Goal: Task Accomplishment & Management: Use online tool/utility

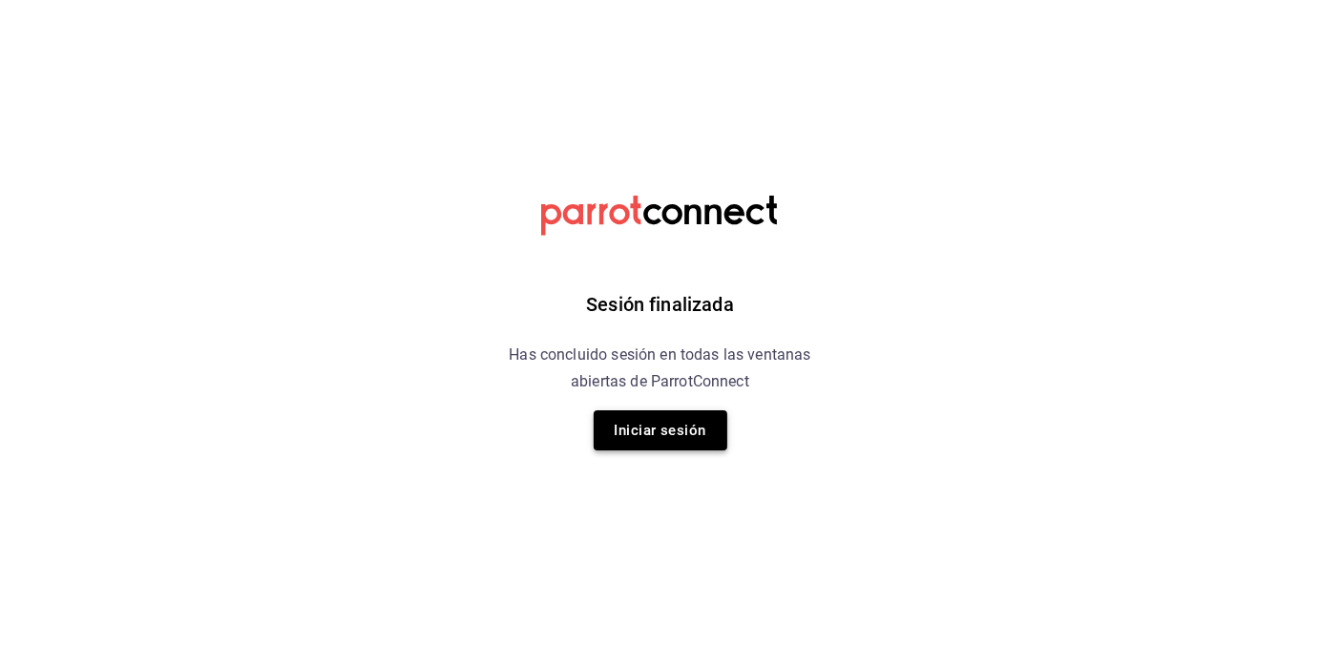
click at [655, 435] on button "Iniciar sesión" at bounding box center [661, 430] width 134 height 40
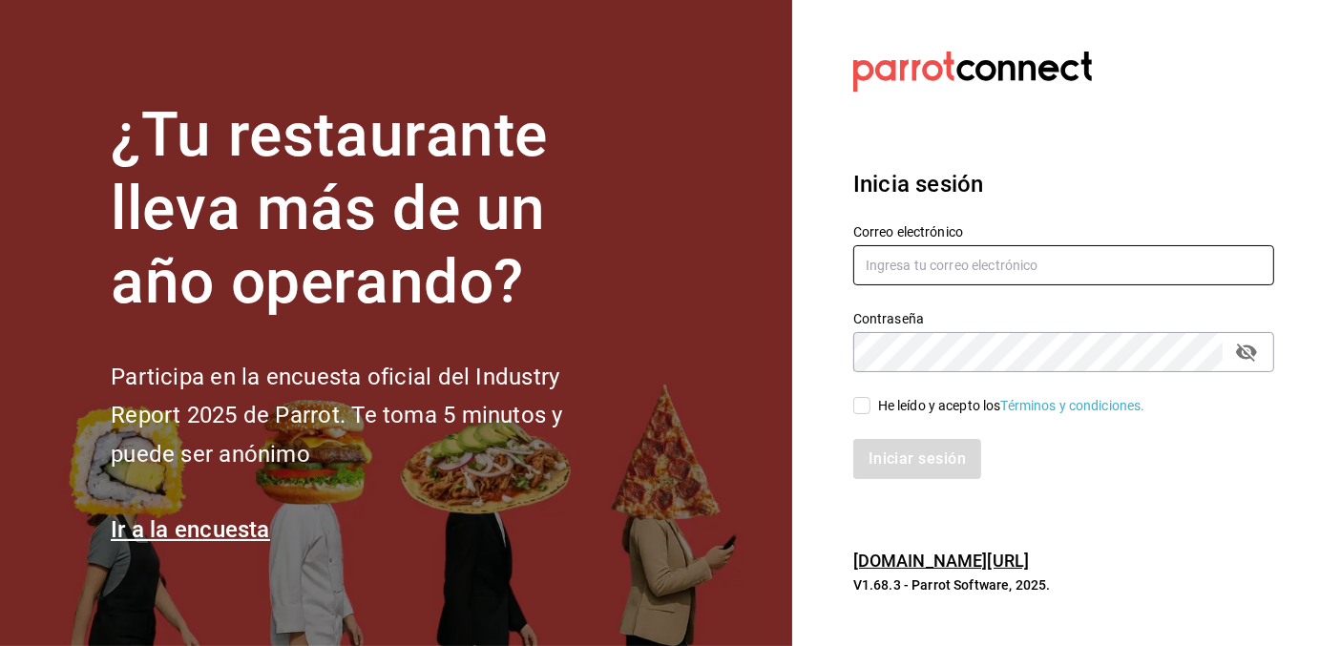
click at [952, 270] on input "text" at bounding box center [1063, 265] width 421 height 40
type input "contacto@maoza.com.mx"
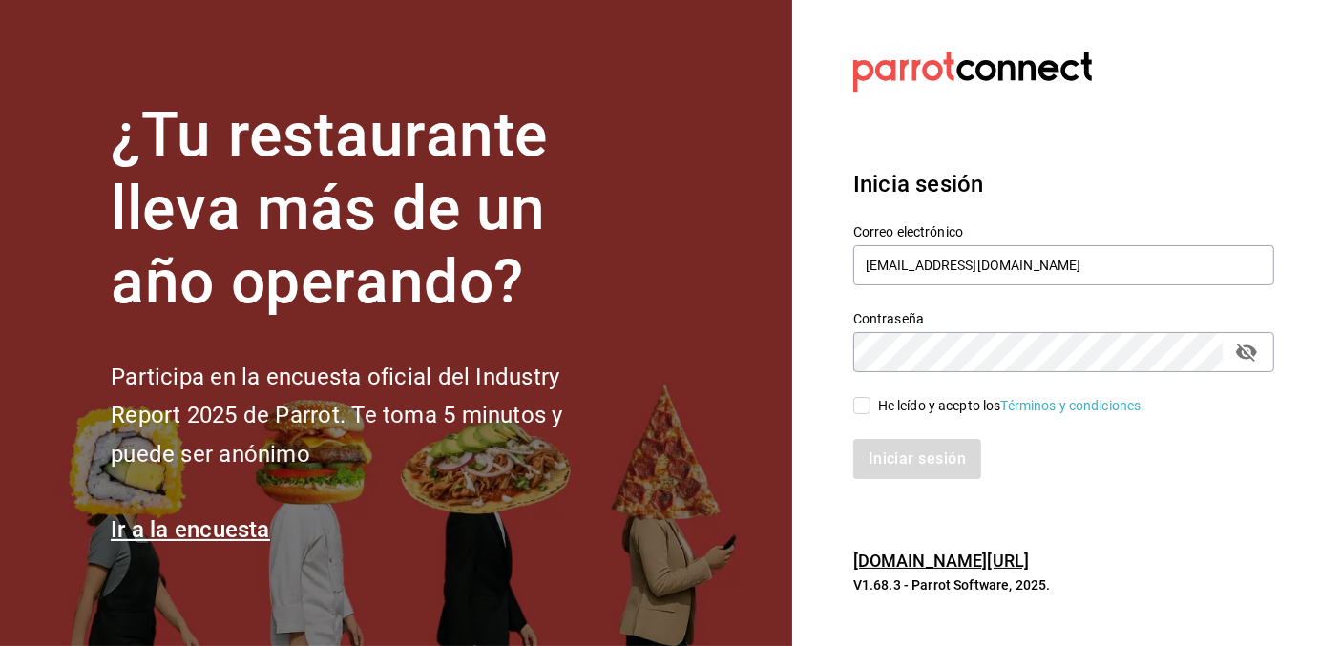
click at [866, 400] on input "He leído y acepto los Términos y condiciones." at bounding box center [861, 405] width 17 height 17
checkbox input "true"
click at [876, 451] on button "Iniciar sesión" at bounding box center [918, 459] width 130 height 40
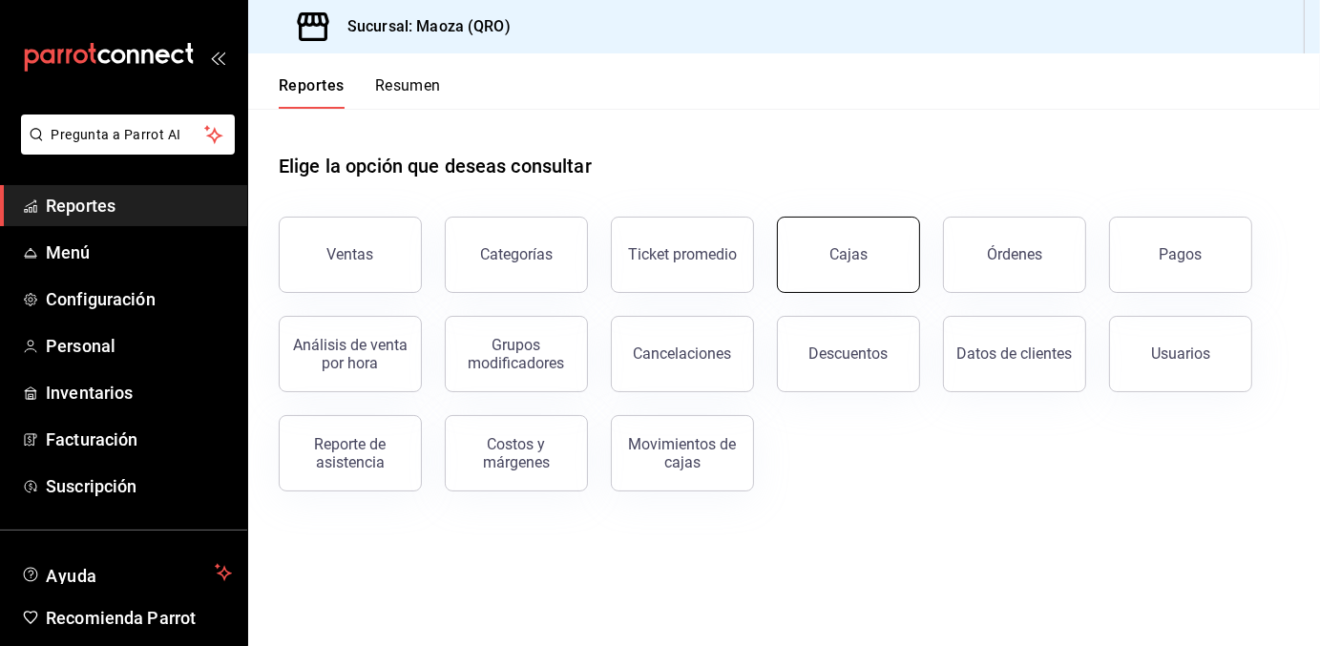
click at [861, 242] on button "Cajas" at bounding box center [848, 255] width 143 height 76
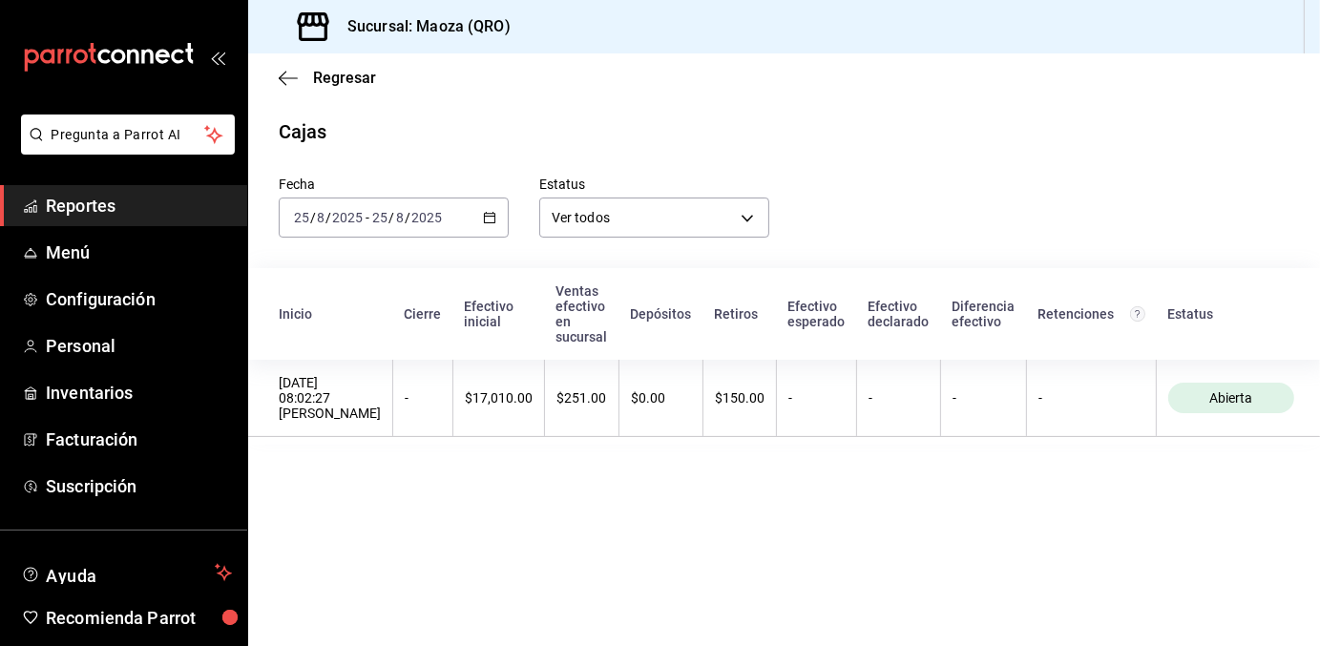
click at [489, 220] on icon "button" at bounding box center [489, 217] width 13 height 13
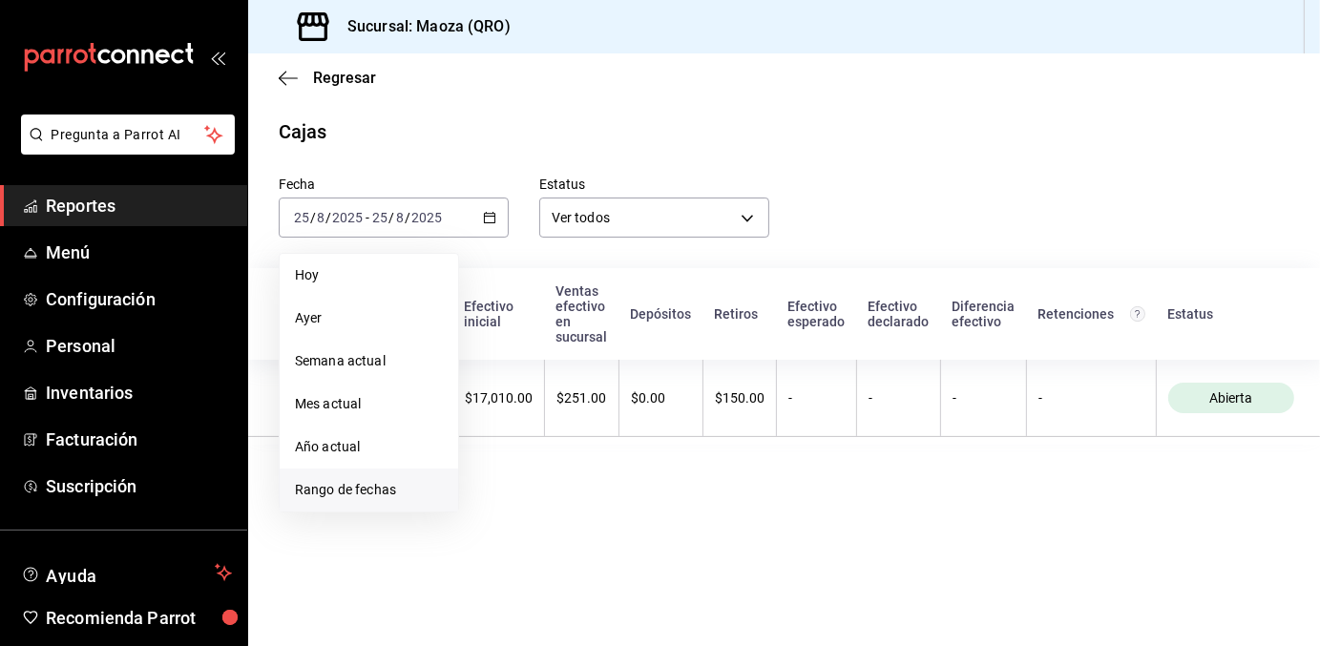
click at [373, 483] on span "Rango de fechas" at bounding box center [369, 490] width 148 height 20
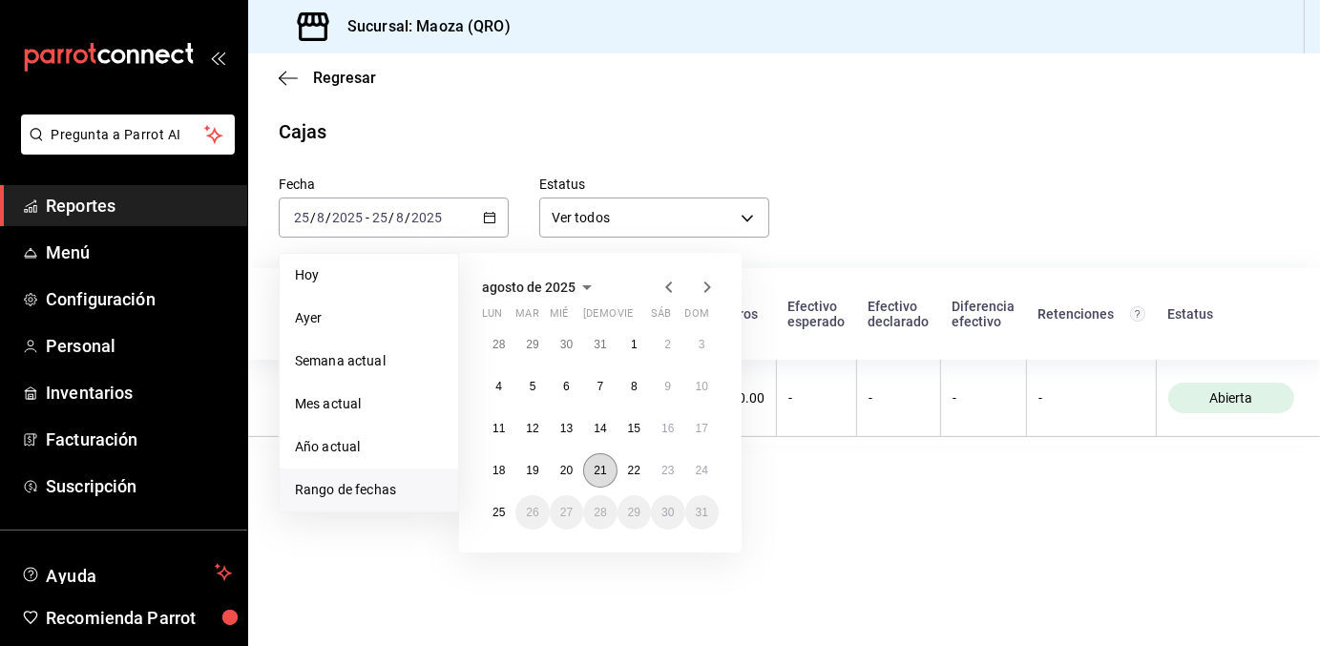
click at [598, 470] on abbr "21" at bounding box center [600, 470] width 12 height 13
click at [702, 470] on abbr "24" at bounding box center [702, 470] width 12 height 13
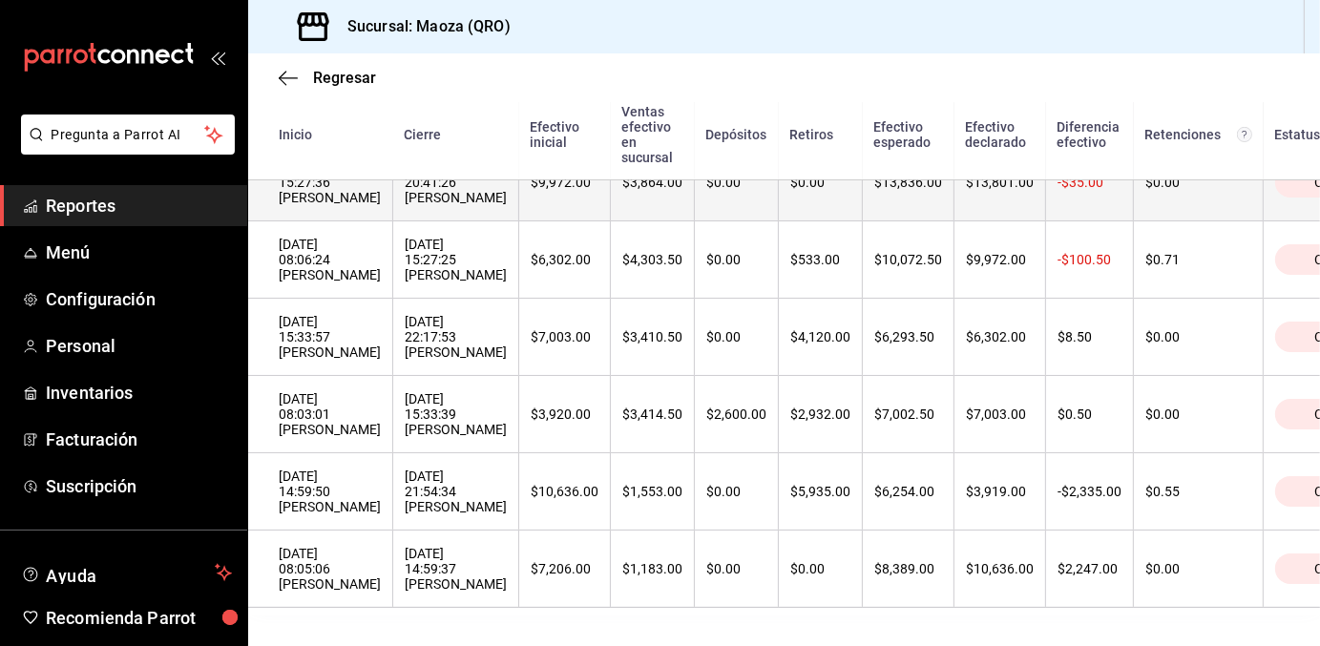
scroll to position [440, 0]
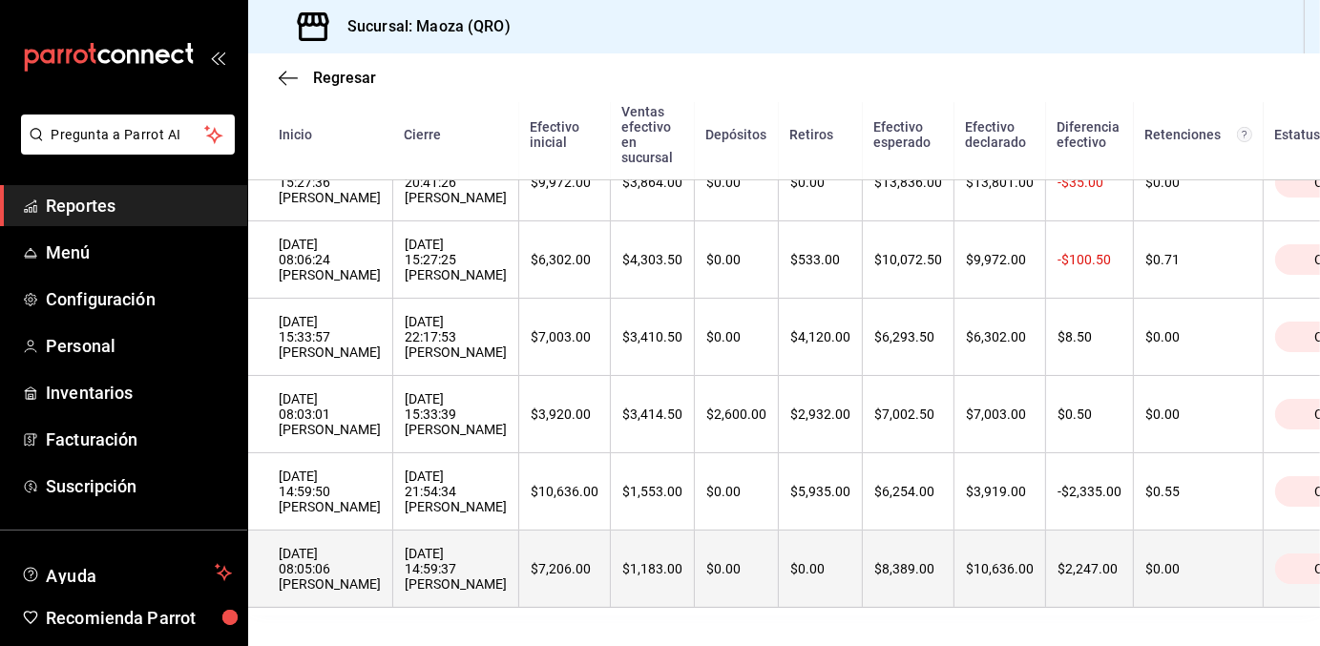
click at [381, 552] on div "[DATE] 08:05:06 [PERSON_NAME]" at bounding box center [330, 569] width 102 height 46
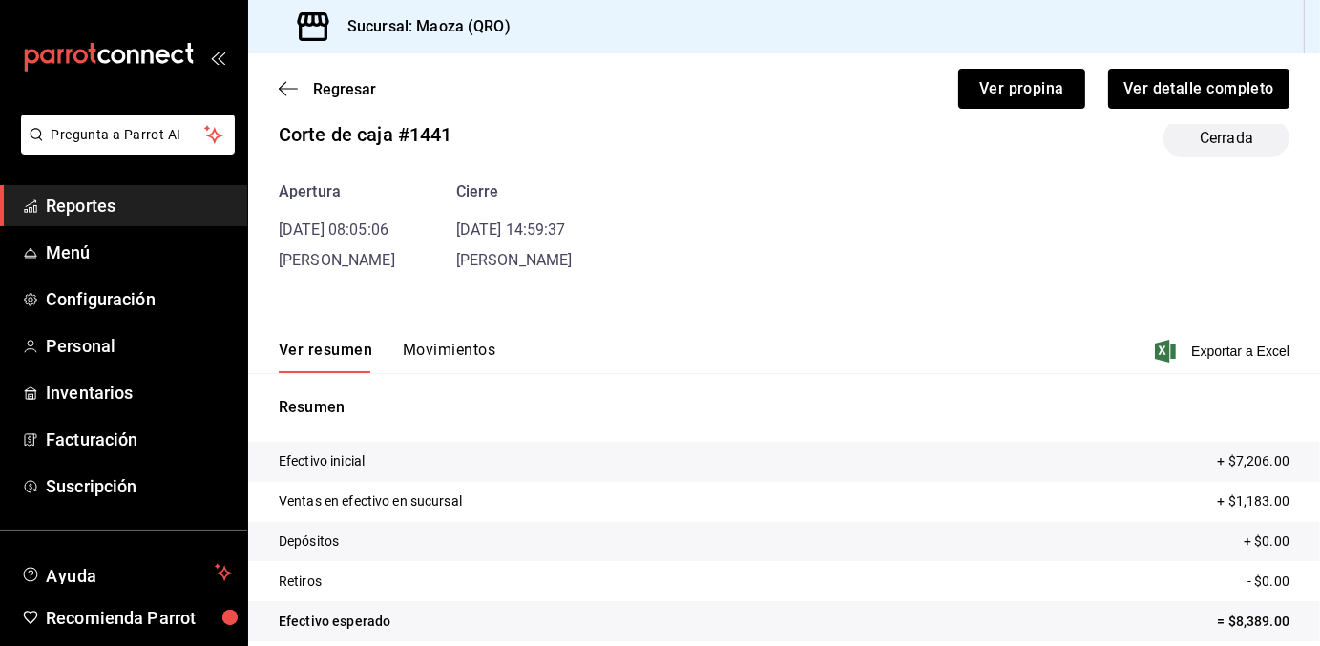
scroll to position [57, 0]
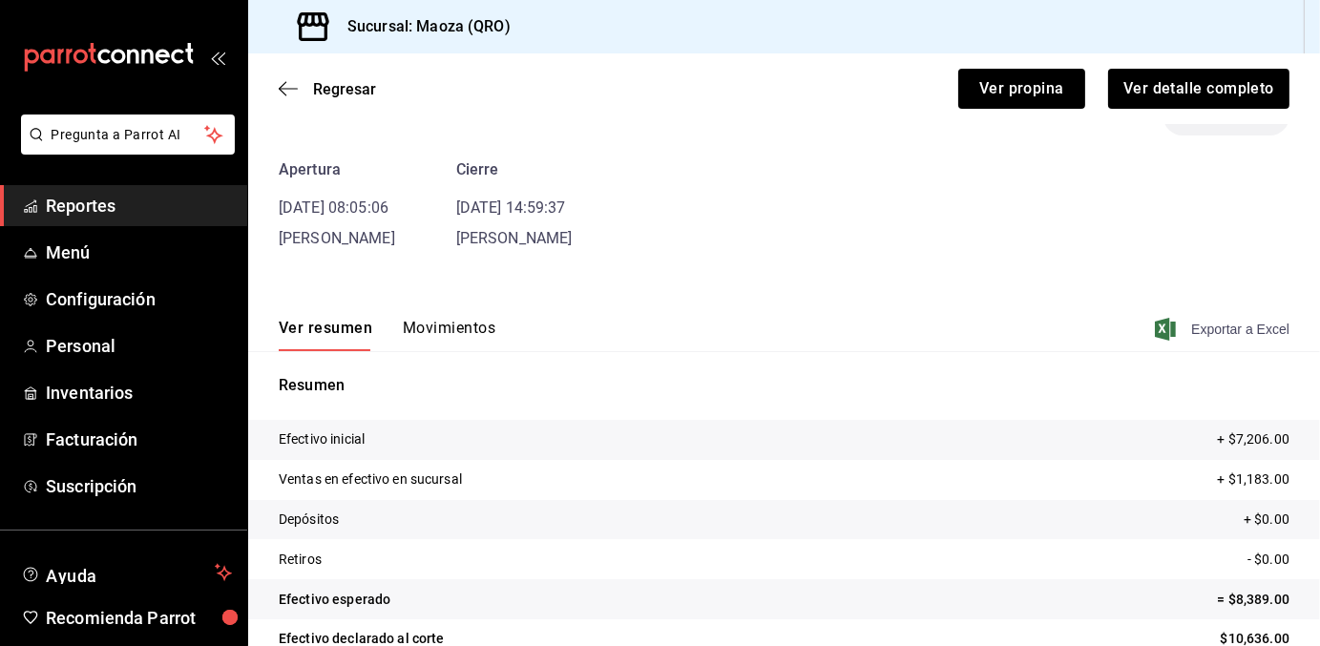
click at [1209, 327] on span "Exportar a Excel" at bounding box center [1224, 329] width 131 height 23
click at [334, 93] on span "Regresar" at bounding box center [344, 89] width 63 height 18
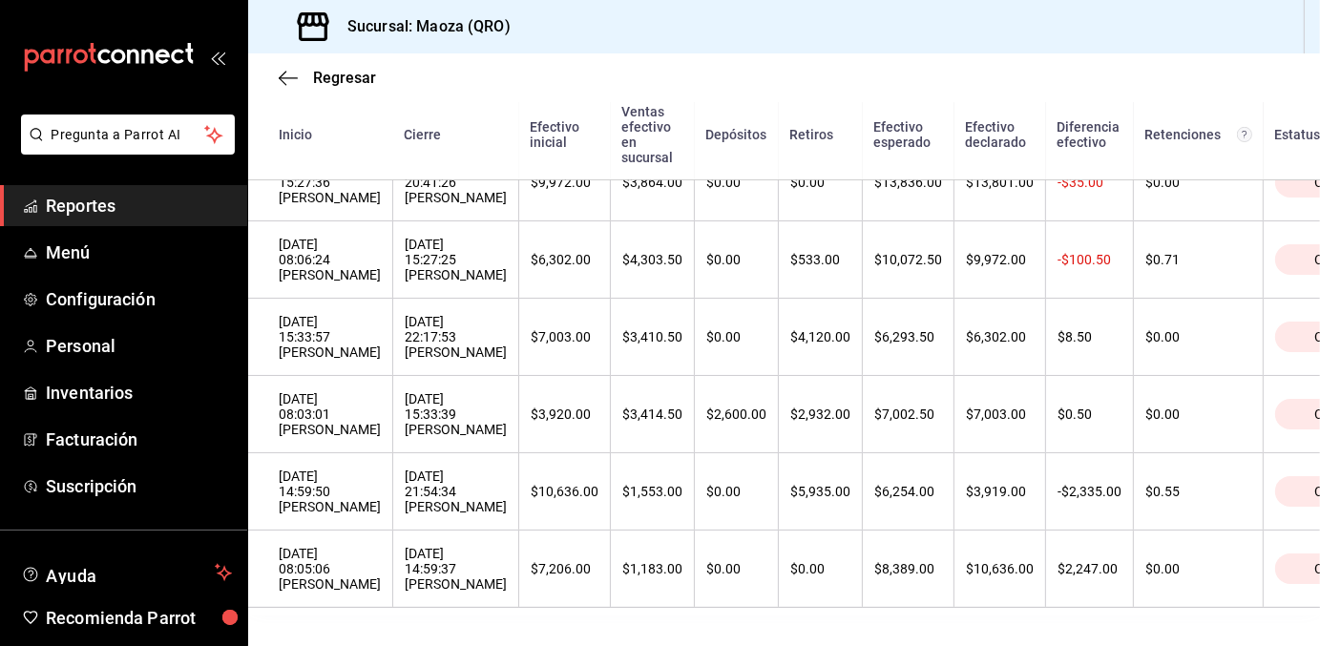
scroll to position [440, 0]
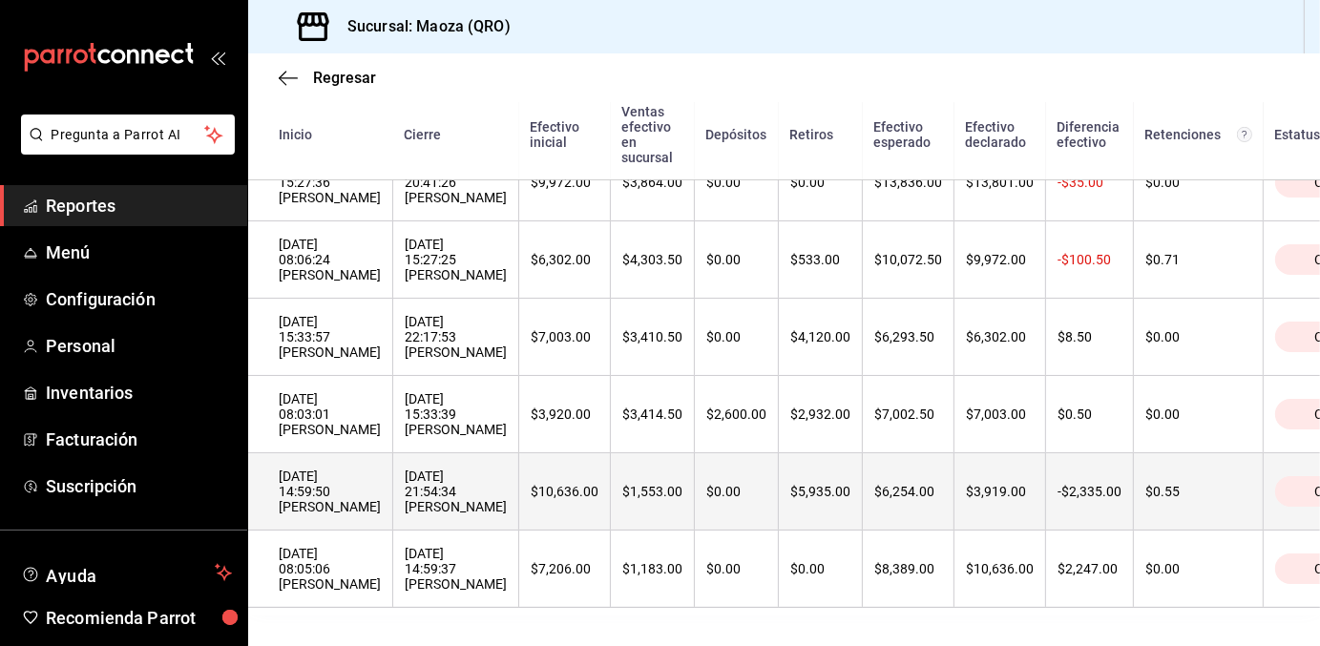
click at [332, 475] on div "[DATE] 14:59:50 [PERSON_NAME]" at bounding box center [330, 492] width 102 height 46
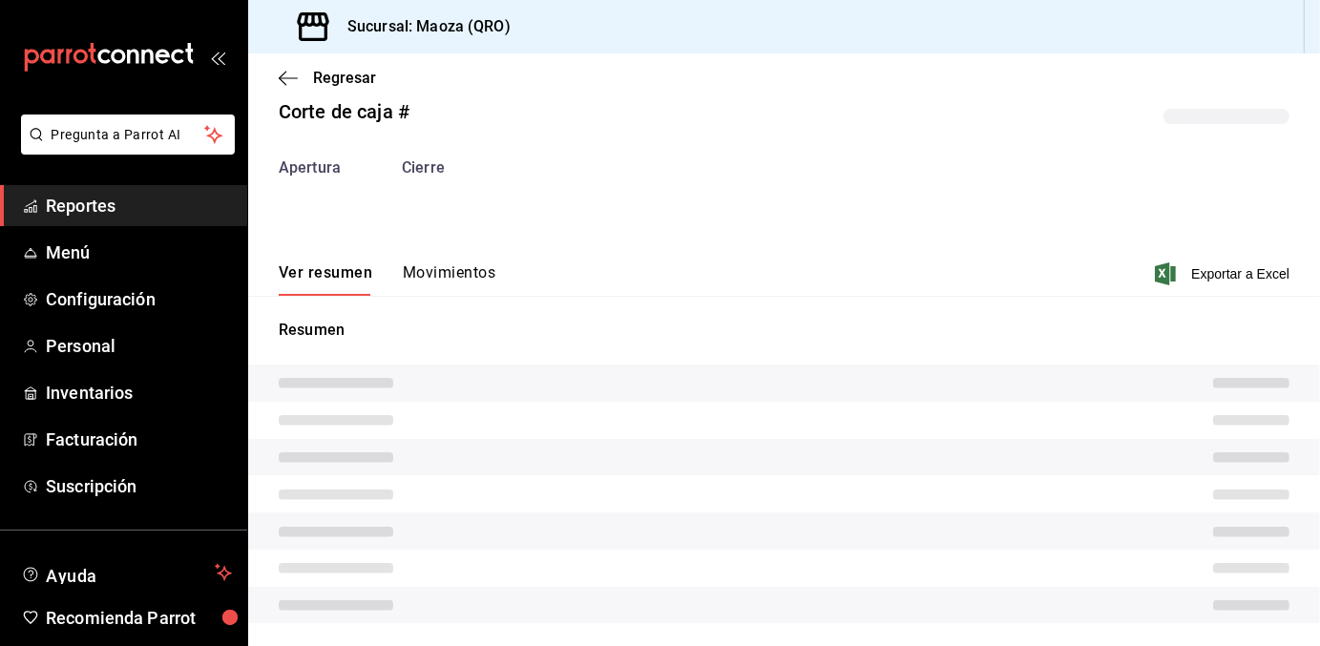
scroll to position [57, 0]
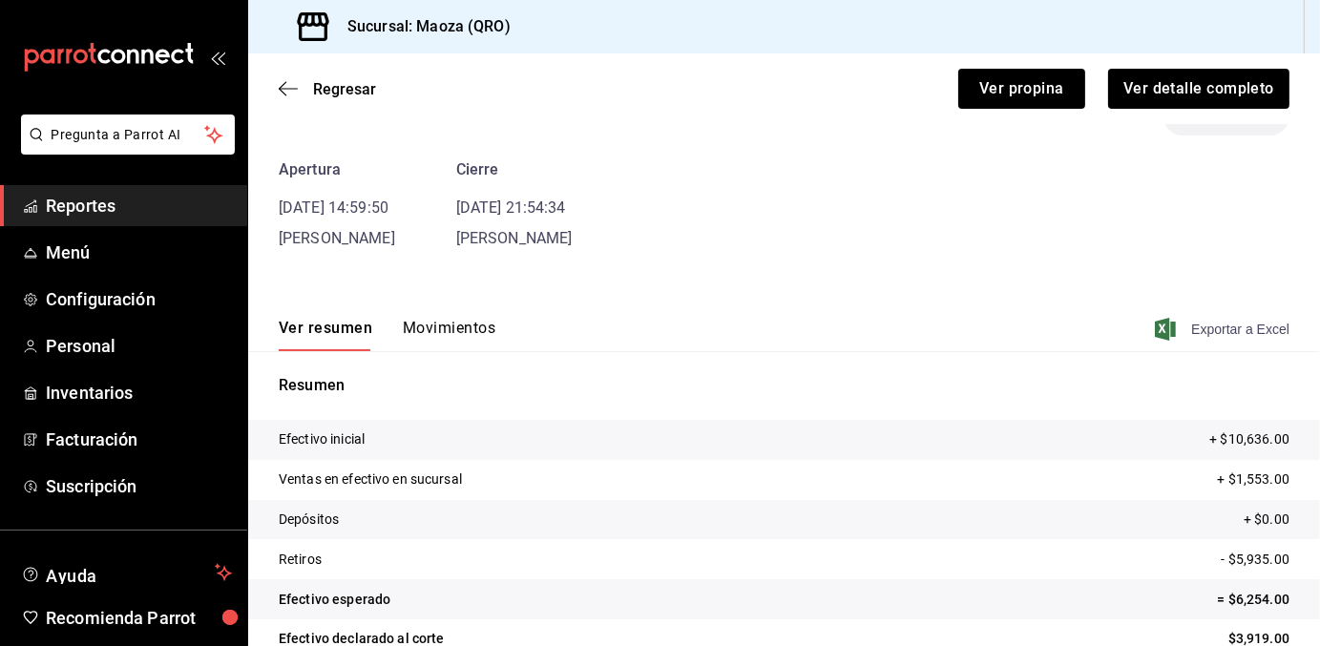
click at [1211, 319] on span "Exportar a Excel" at bounding box center [1224, 329] width 131 height 23
click at [334, 80] on span "Regresar" at bounding box center [344, 89] width 63 height 18
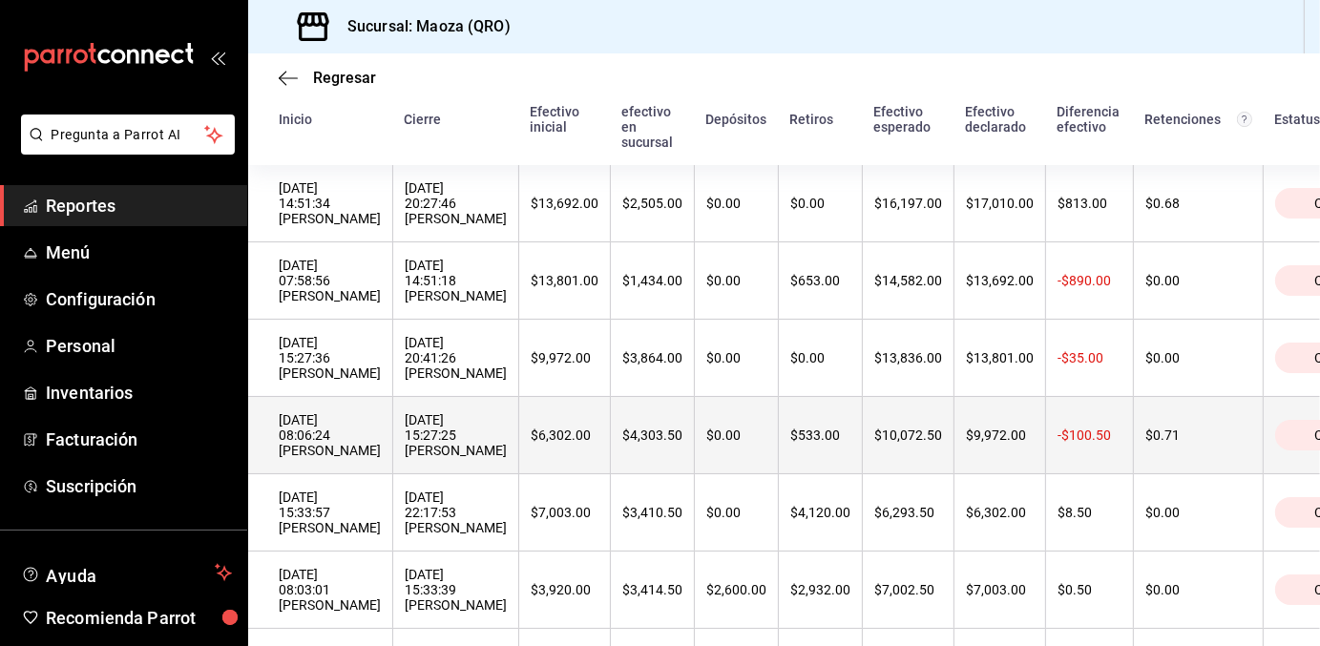
scroll to position [198, 0]
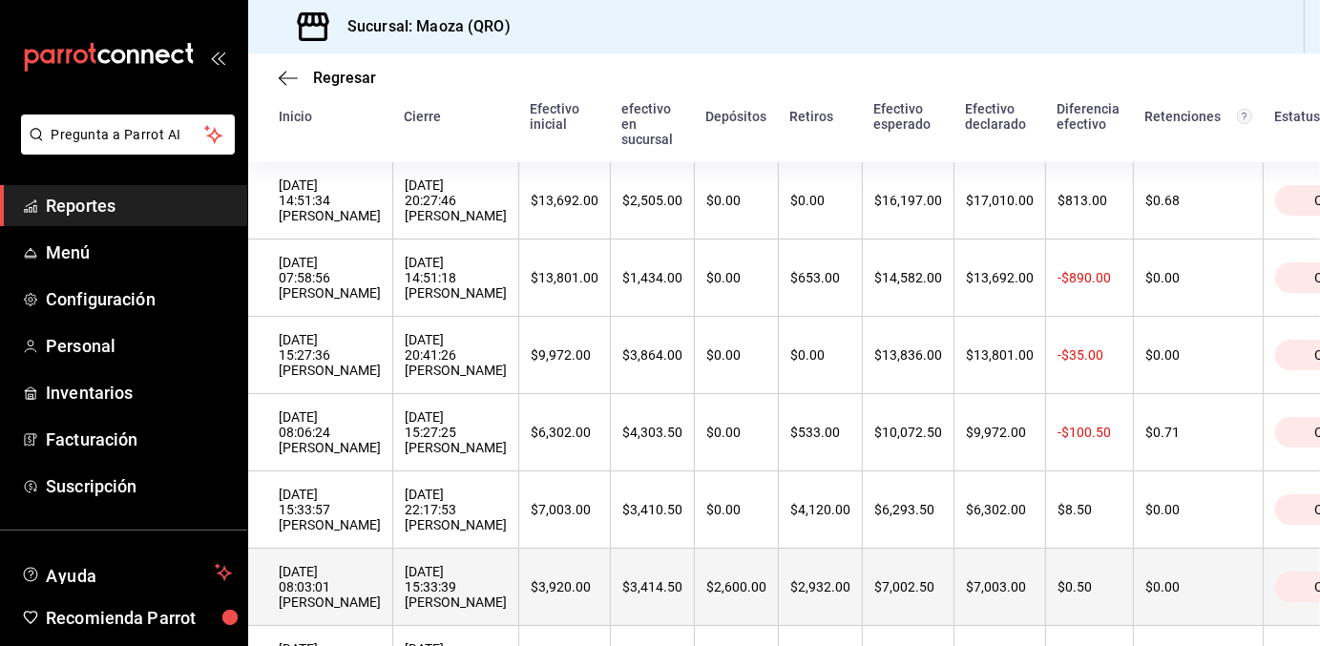
click at [361, 596] on div "[DATE] 08:03:01 [PERSON_NAME]" at bounding box center [330, 587] width 102 height 46
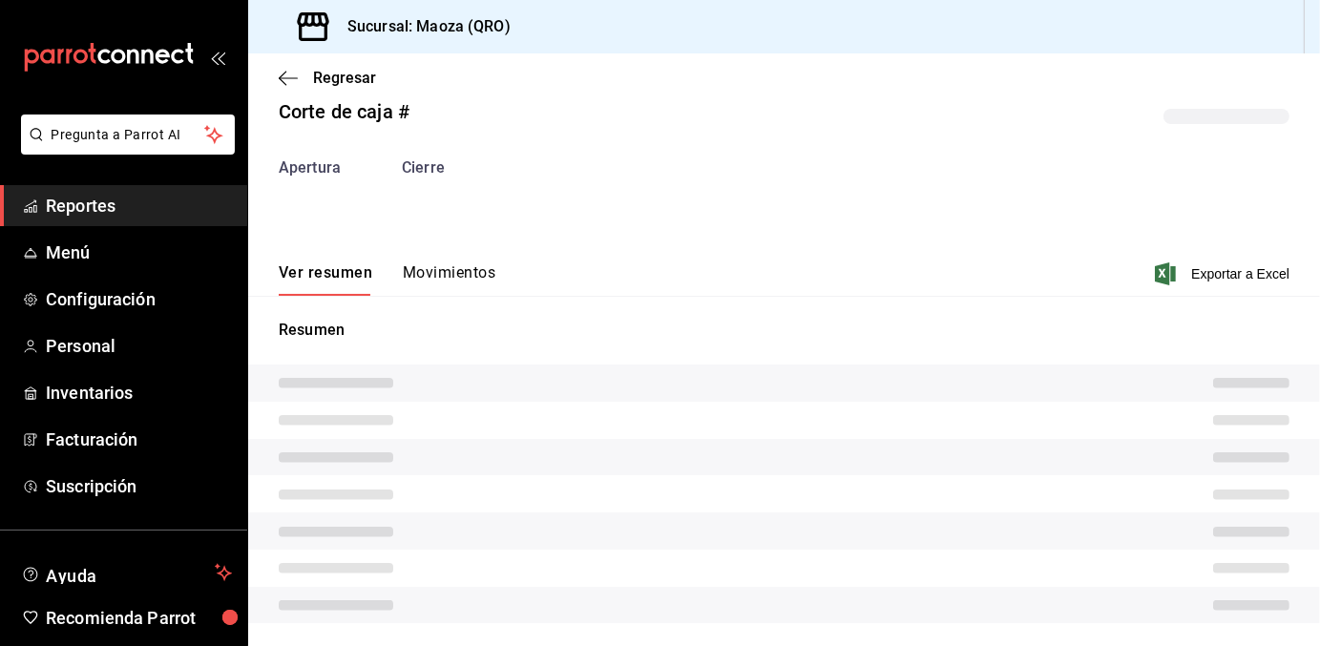
scroll to position [57, 0]
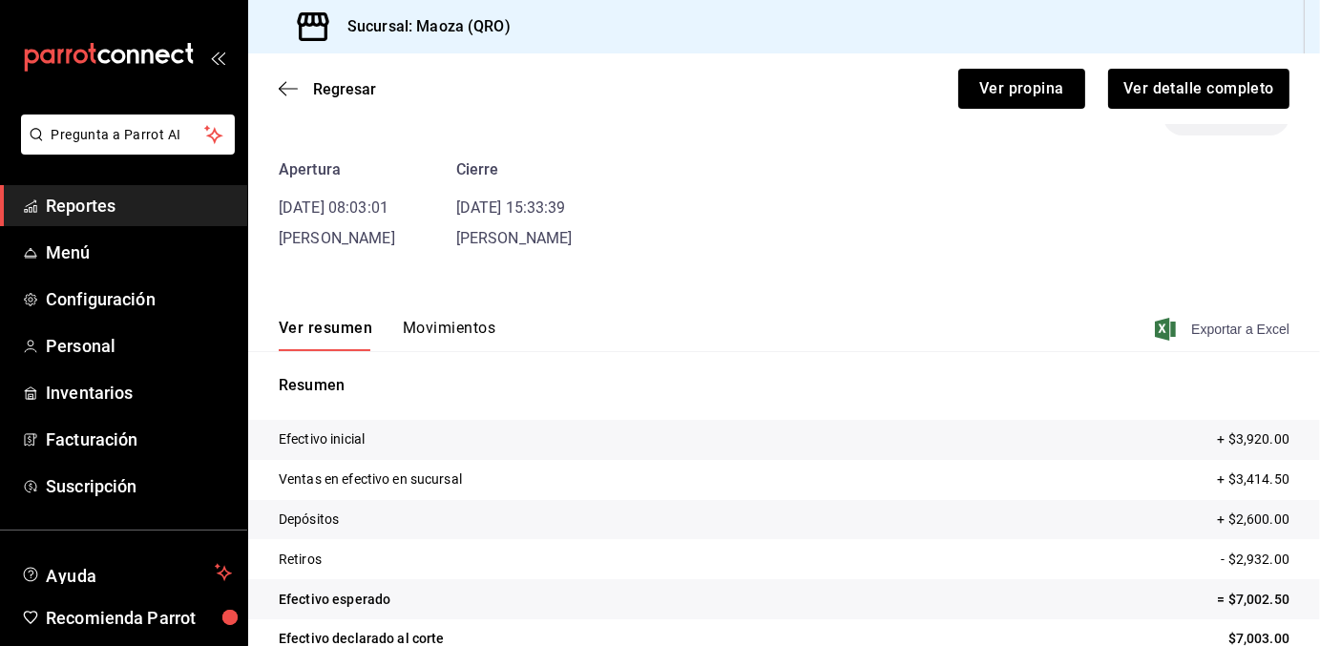
click at [1197, 329] on span "Exportar a Excel" at bounding box center [1224, 329] width 131 height 23
click at [336, 91] on span "Regresar" at bounding box center [344, 89] width 63 height 18
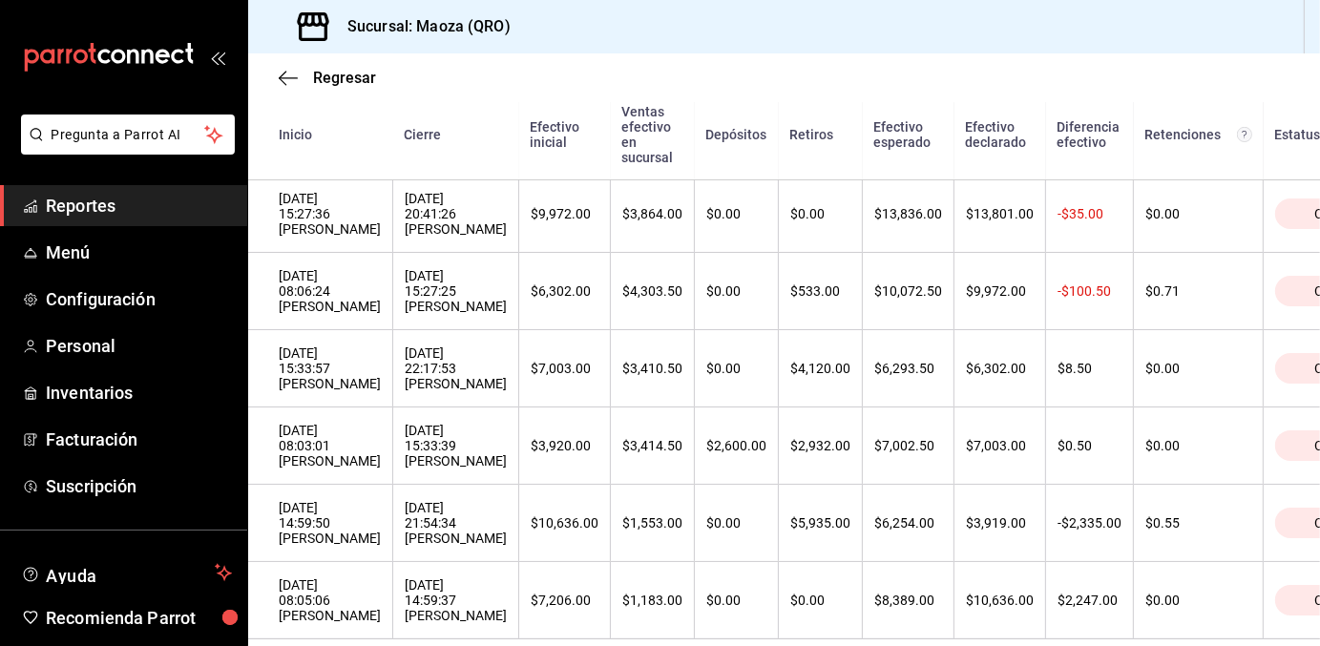
scroll to position [440, 0]
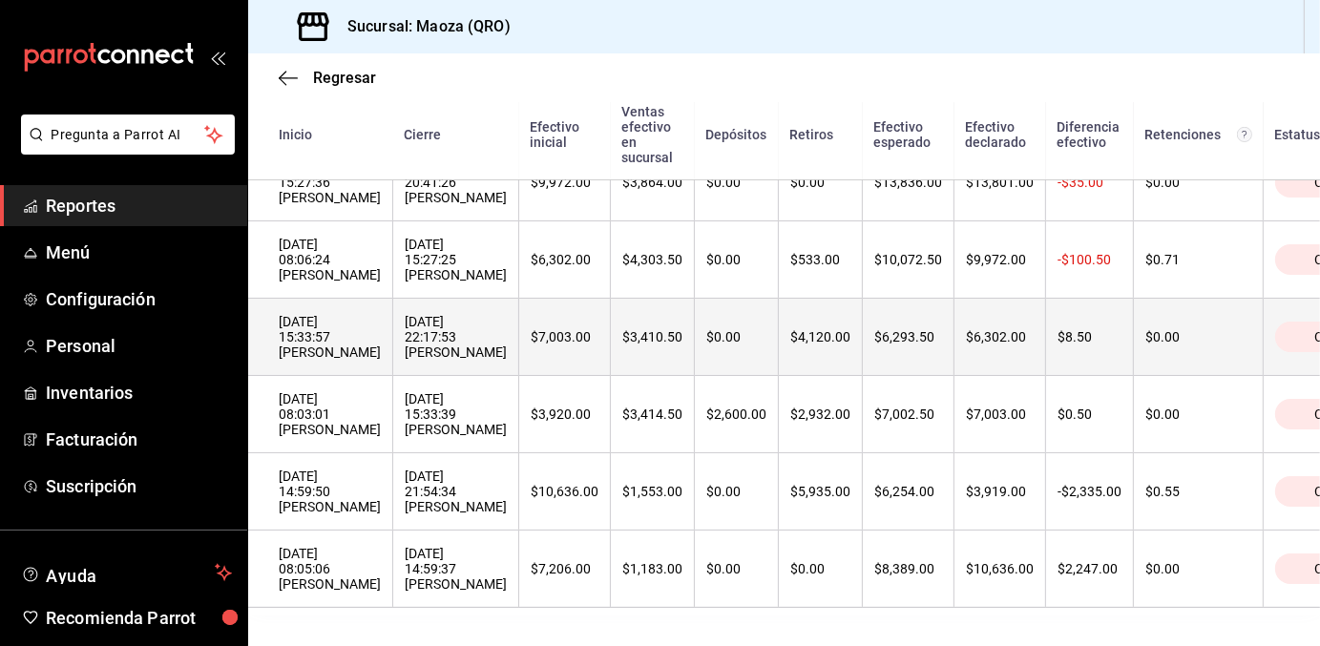
click at [340, 314] on div "[DATE] 15:33:57 [PERSON_NAME]" at bounding box center [330, 337] width 102 height 46
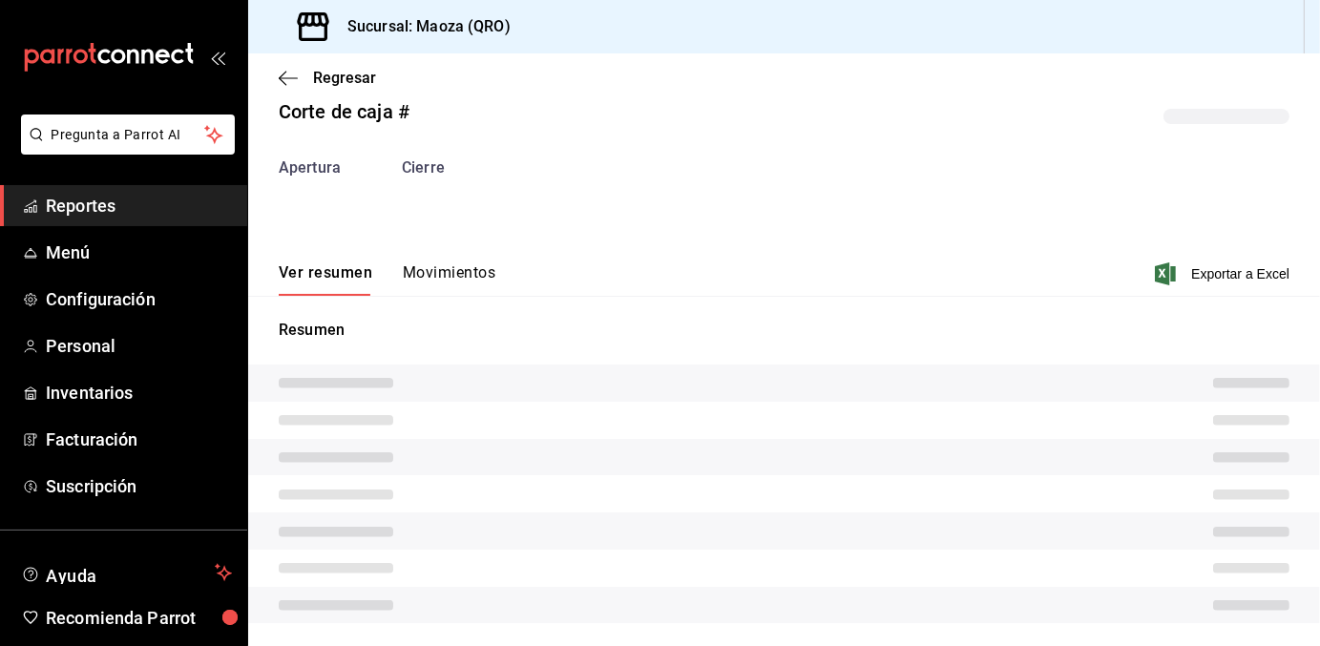
scroll to position [57, 0]
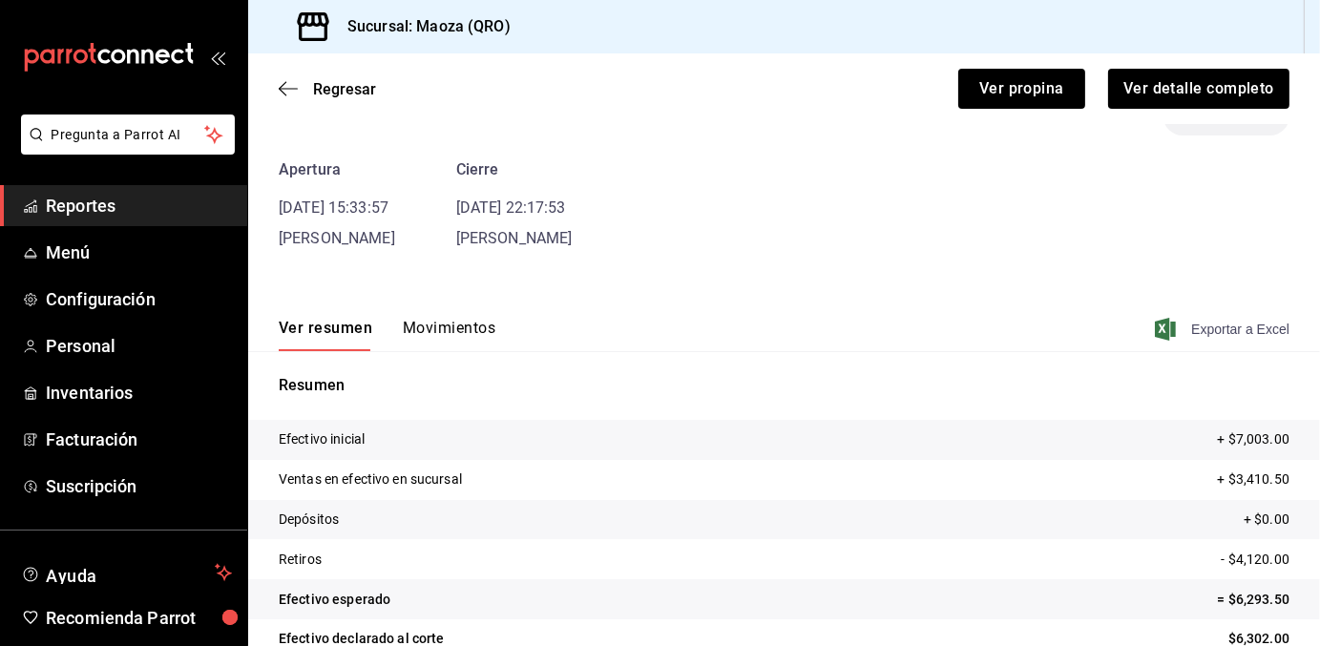
click at [1203, 327] on span "Exportar a Excel" at bounding box center [1224, 329] width 131 height 23
click at [335, 87] on span "Regresar" at bounding box center [344, 89] width 63 height 18
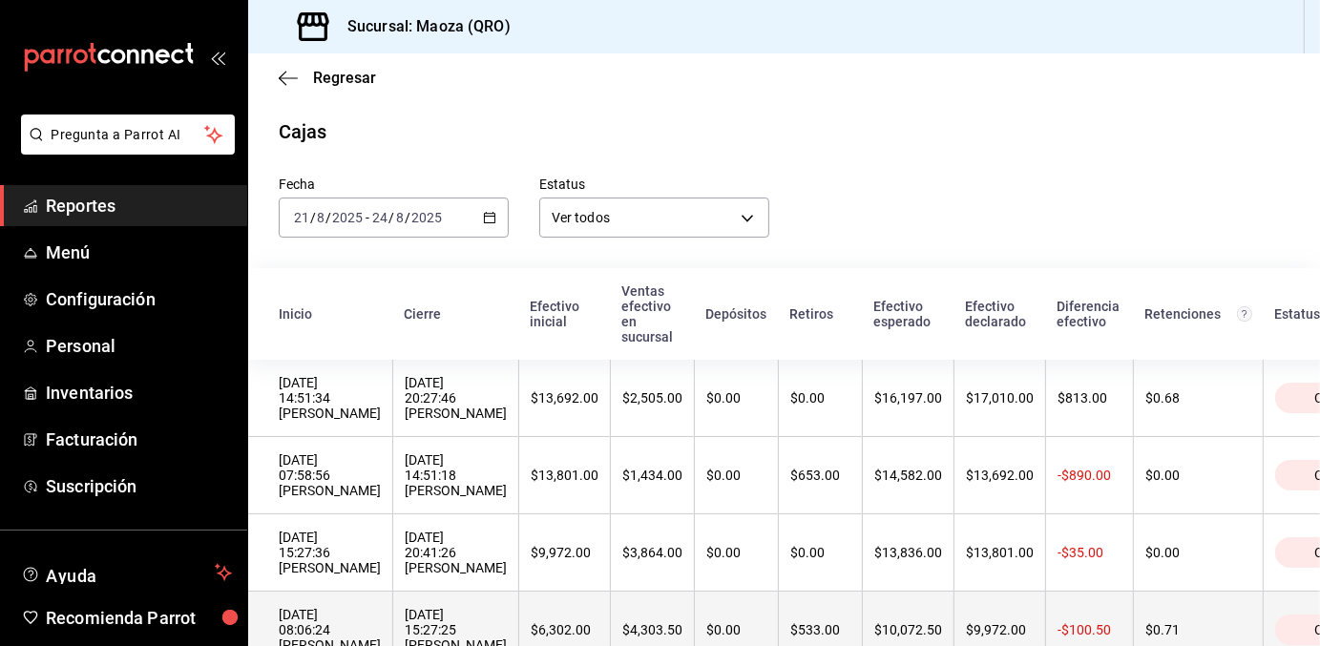
click at [336, 628] on div "[DATE] 08:06:24 [PERSON_NAME]" at bounding box center [330, 630] width 102 height 46
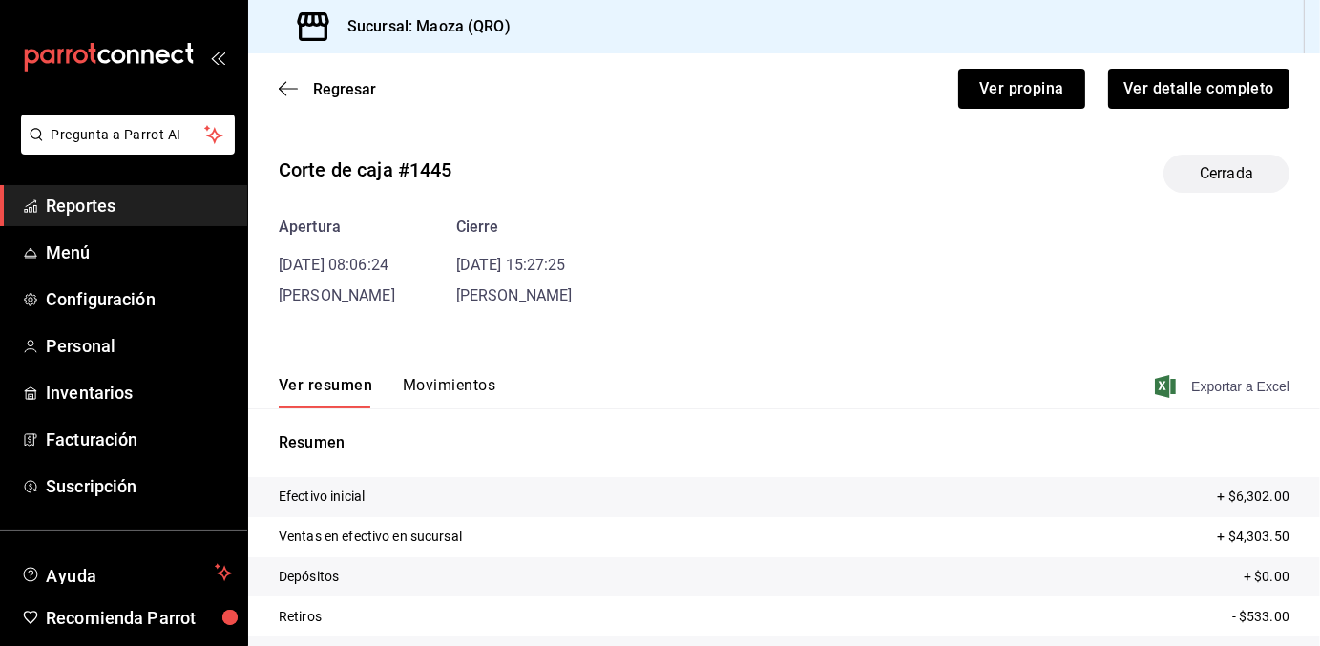
click at [1201, 387] on span "Exportar a Excel" at bounding box center [1224, 386] width 131 height 23
click at [349, 89] on span "Regresar" at bounding box center [344, 89] width 63 height 18
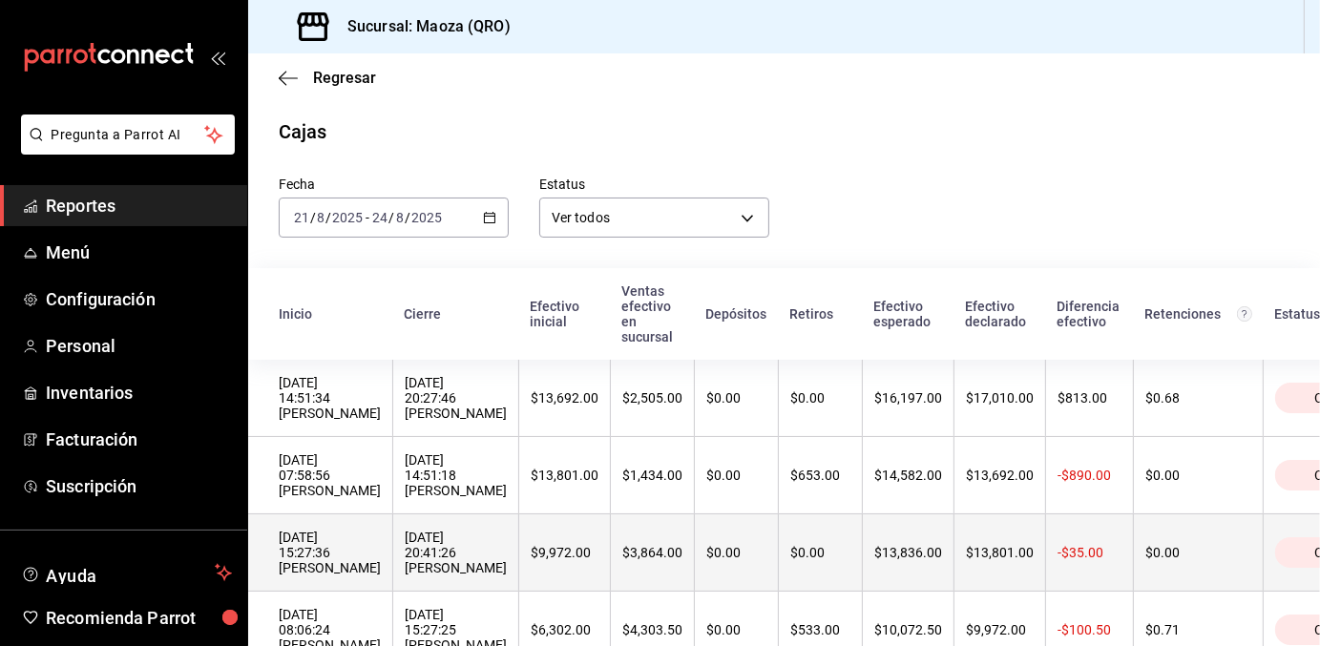
click at [381, 558] on div "[DATE] 15:27:36 [PERSON_NAME]" at bounding box center [330, 553] width 102 height 46
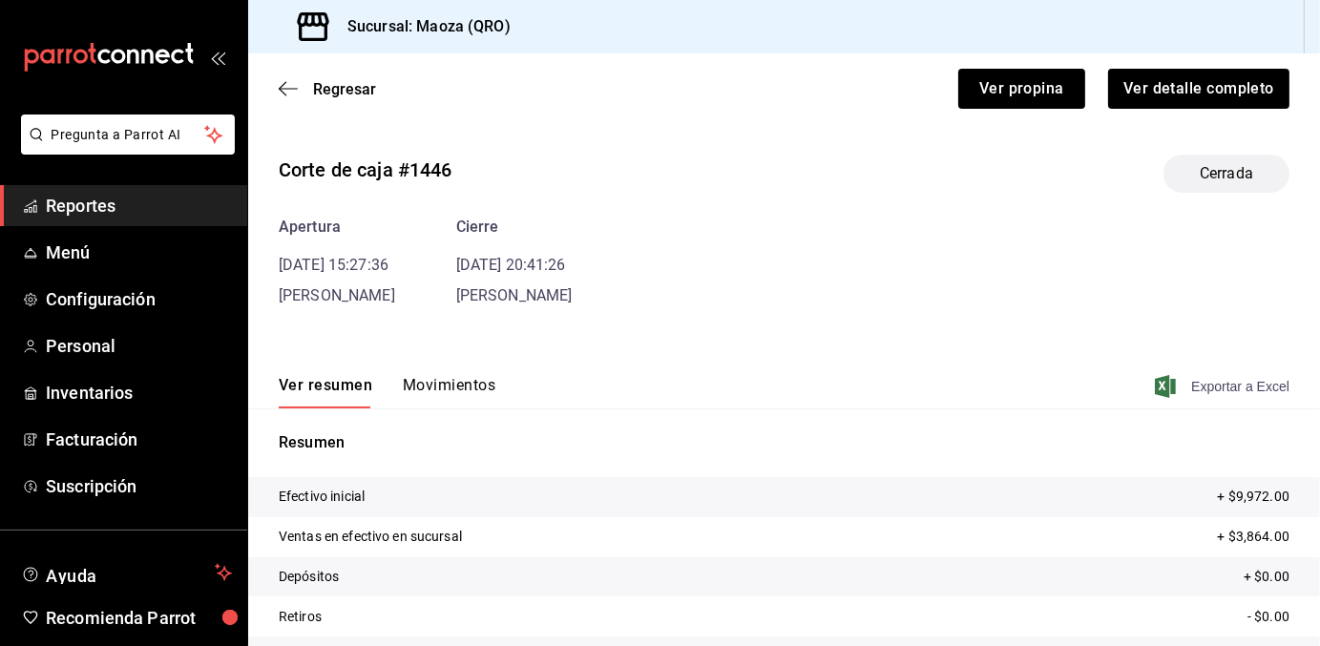
click at [1231, 382] on span "Exportar a Excel" at bounding box center [1224, 386] width 131 height 23
click at [332, 83] on span "Regresar" at bounding box center [344, 89] width 63 height 18
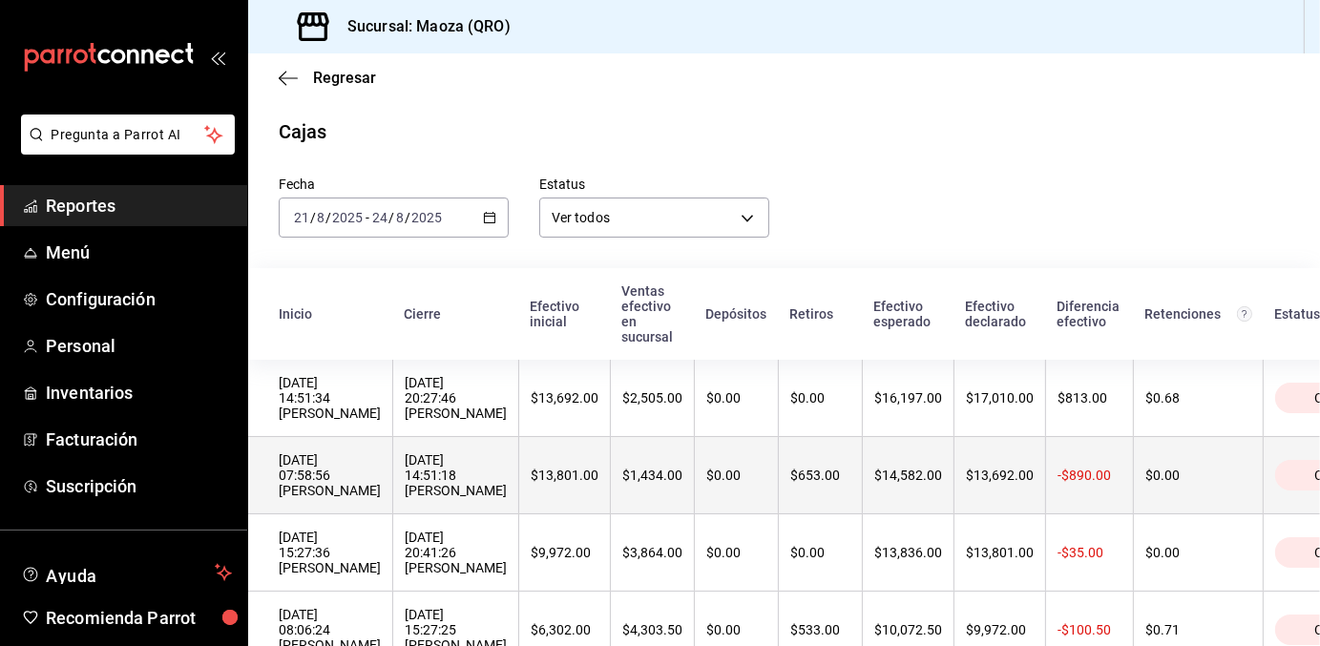
click at [367, 488] on div "[DATE] 07:58:56 [PERSON_NAME]" at bounding box center [330, 475] width 102 height 46
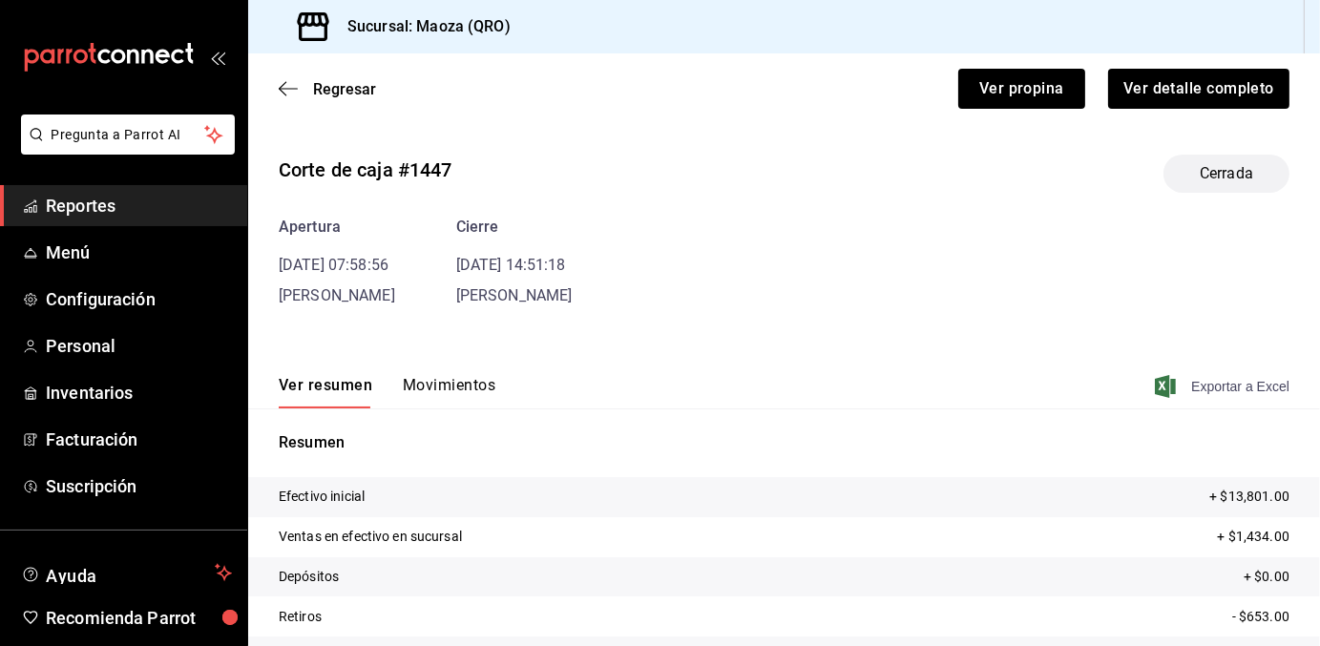
click at [1224, 385] on span "Exportar a Excel" at bounding box center [1224, 386] width 131 height 23
click at [342, 89] on span "Regresar" at bounding box center [344, 89] width 63 height 18
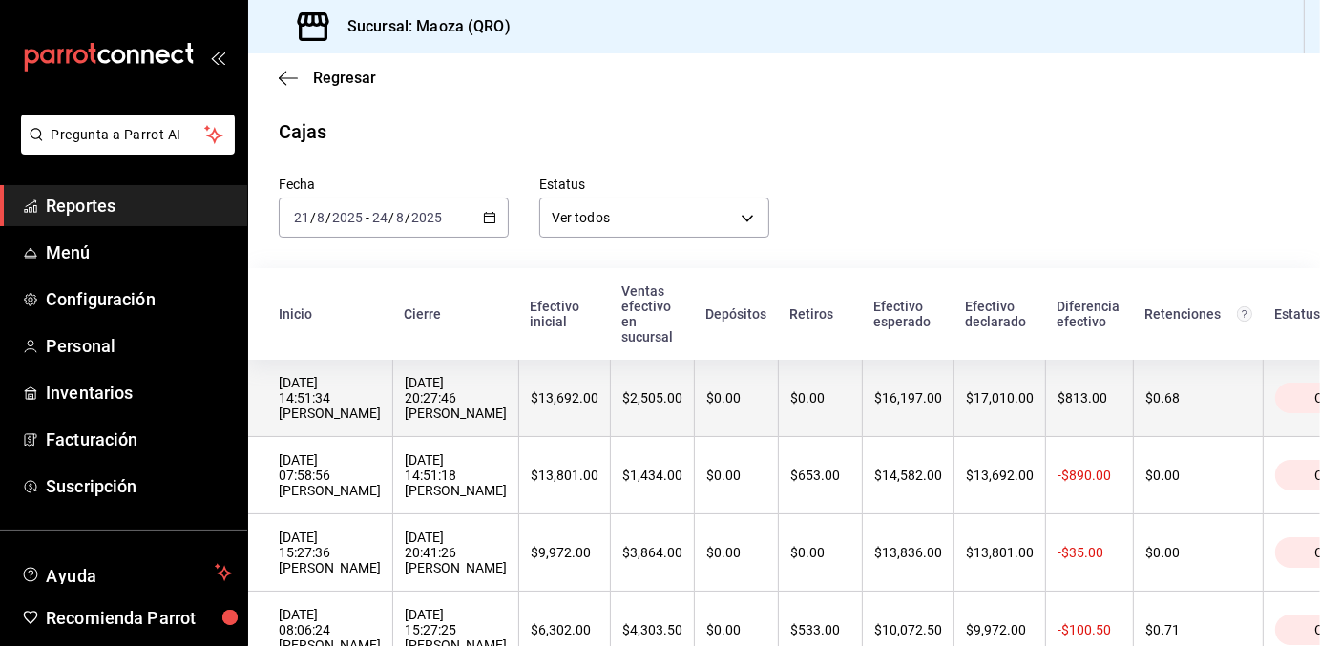
click at [340, 421] on div "[DATE] 14:51:34 [PERSON_NAME]" at bounding box center [330, 398] width 102 height 46
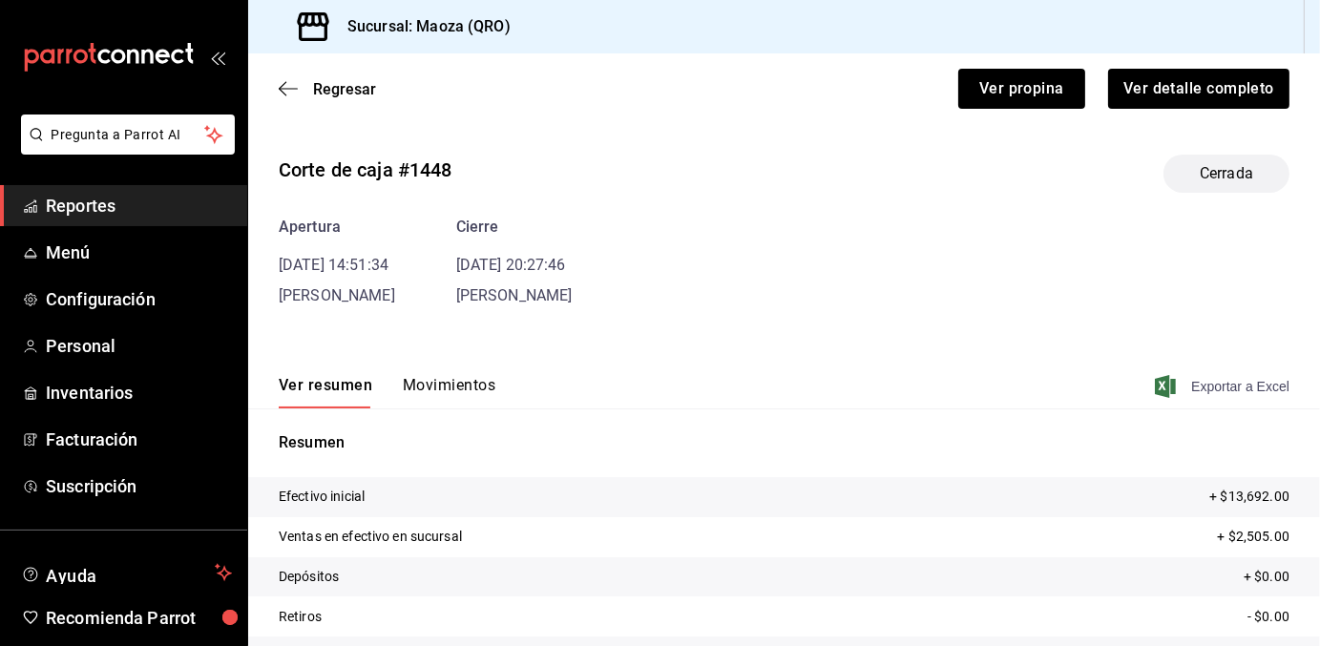
click at [1197, 383] on span "Exportar a Excel" at bounding box center [1224, 386] width 131 height 23
click at [342, 92] on span "Regresar" at bounding box center [344, 89] width 63 height 18
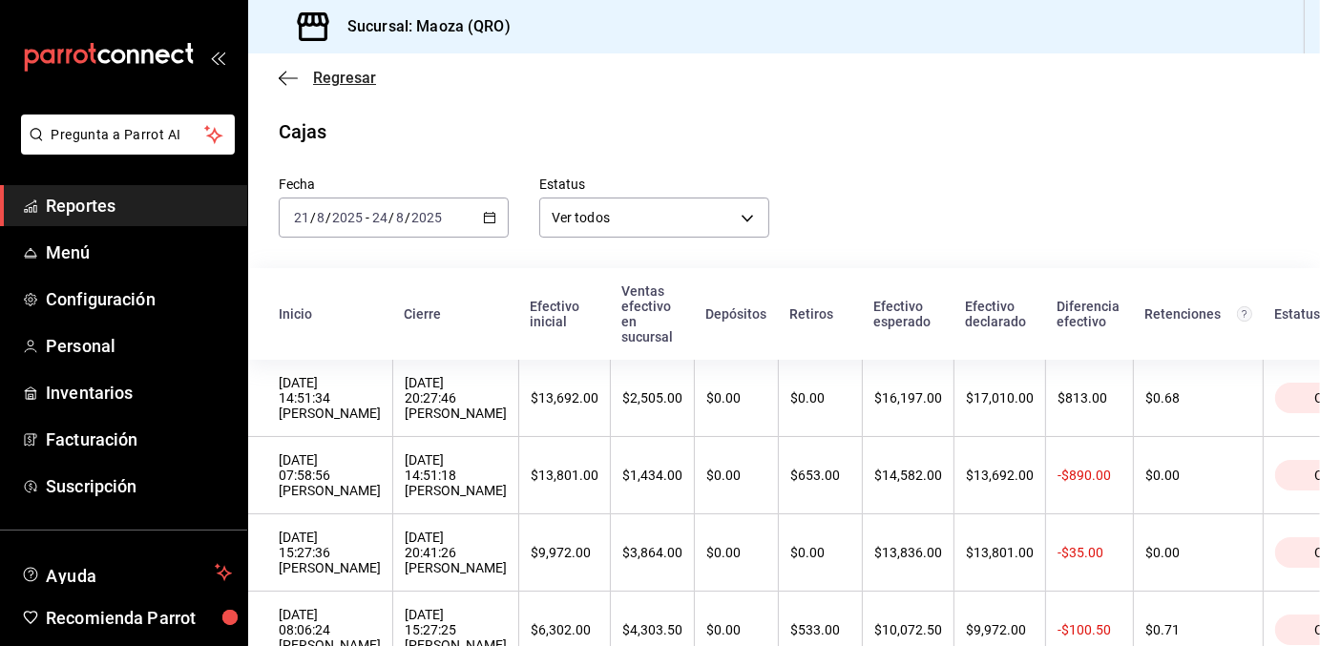
click at [338, 85] on span "Regresar" at bounding box center [344, 78] width 63 height 18
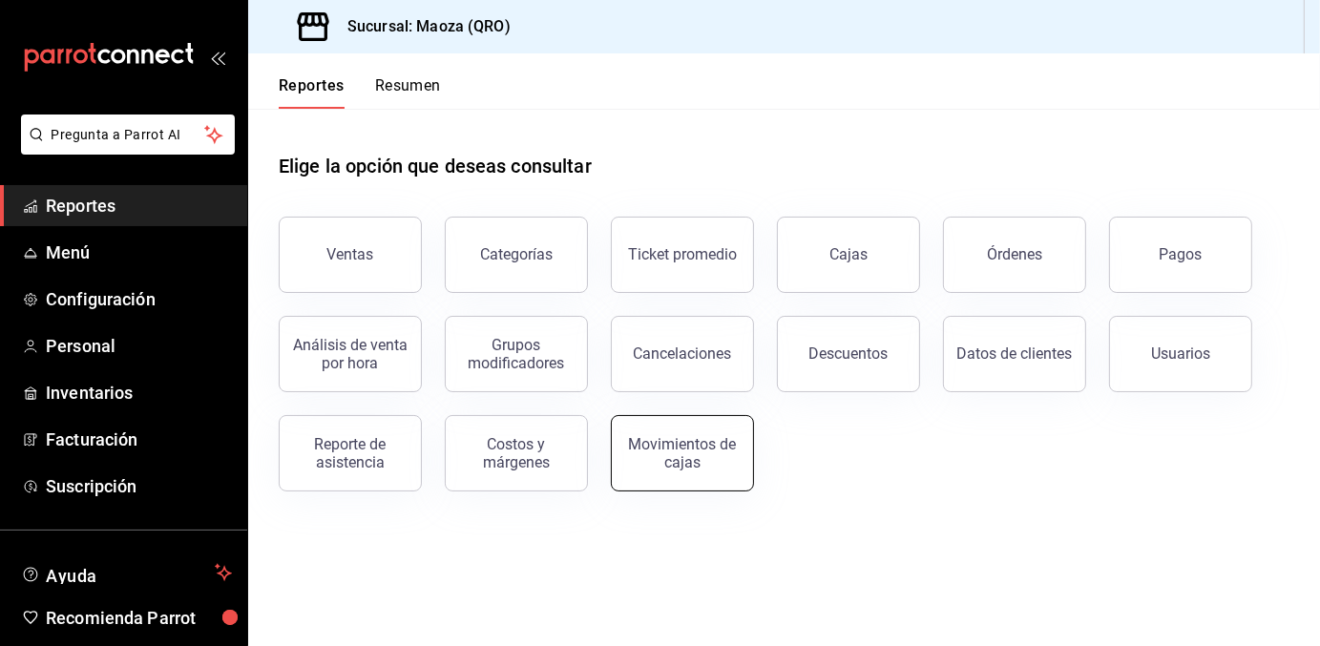
click at [664, 458] on div "Movimientos de cajas" at bounding box center [682, 453] width 118 height 36
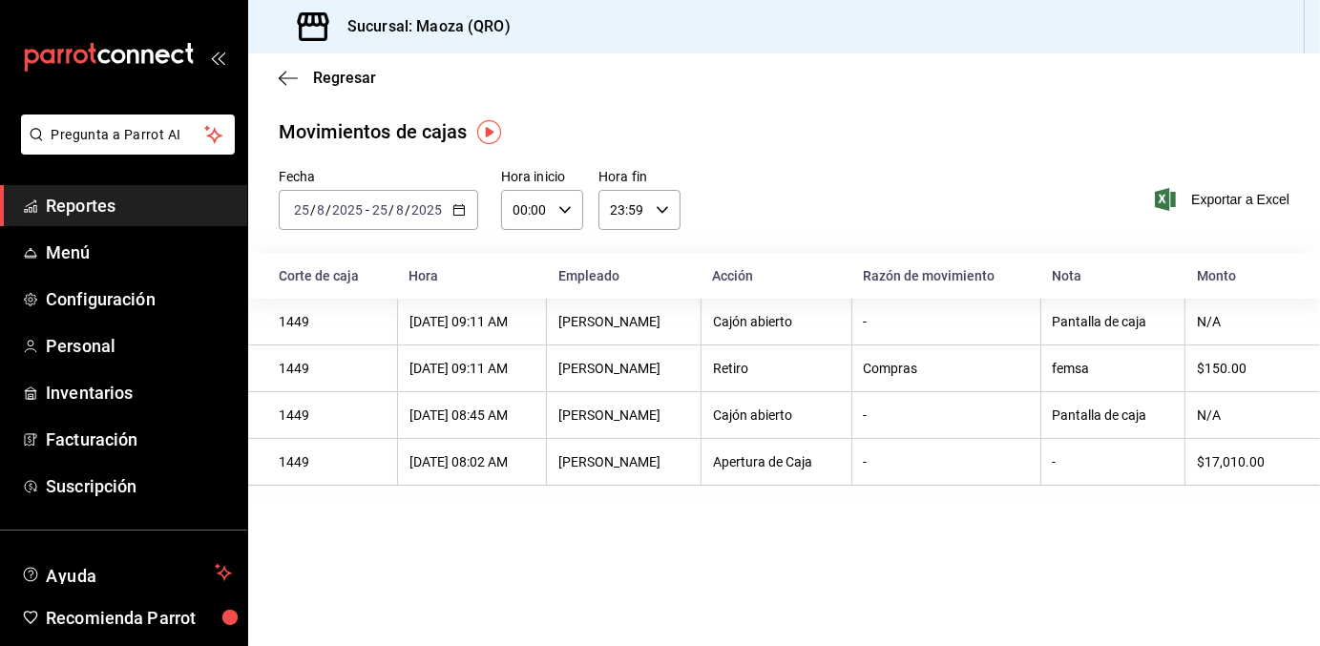
click at [464, 210] on icon "button" at bounding box center [458, 209] width 13 height 13
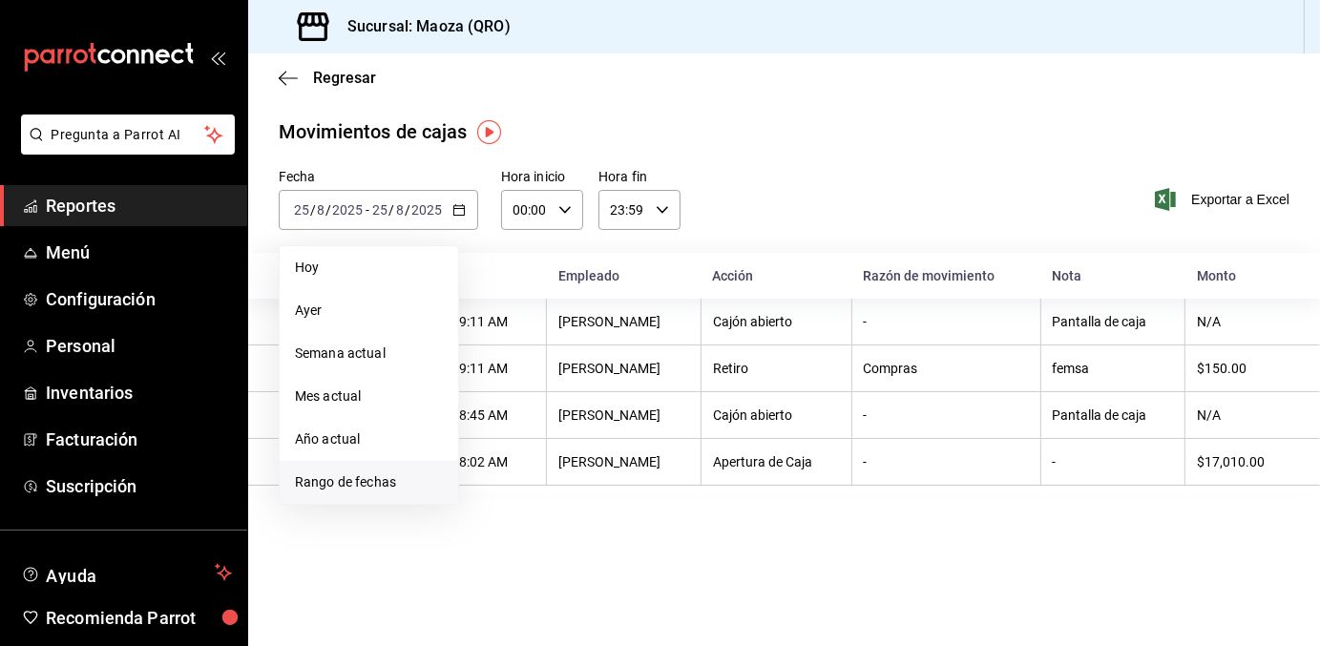
click at [370, 493] on li "Rango de fechas" at bounding box center [369, 482] width 178 height 43
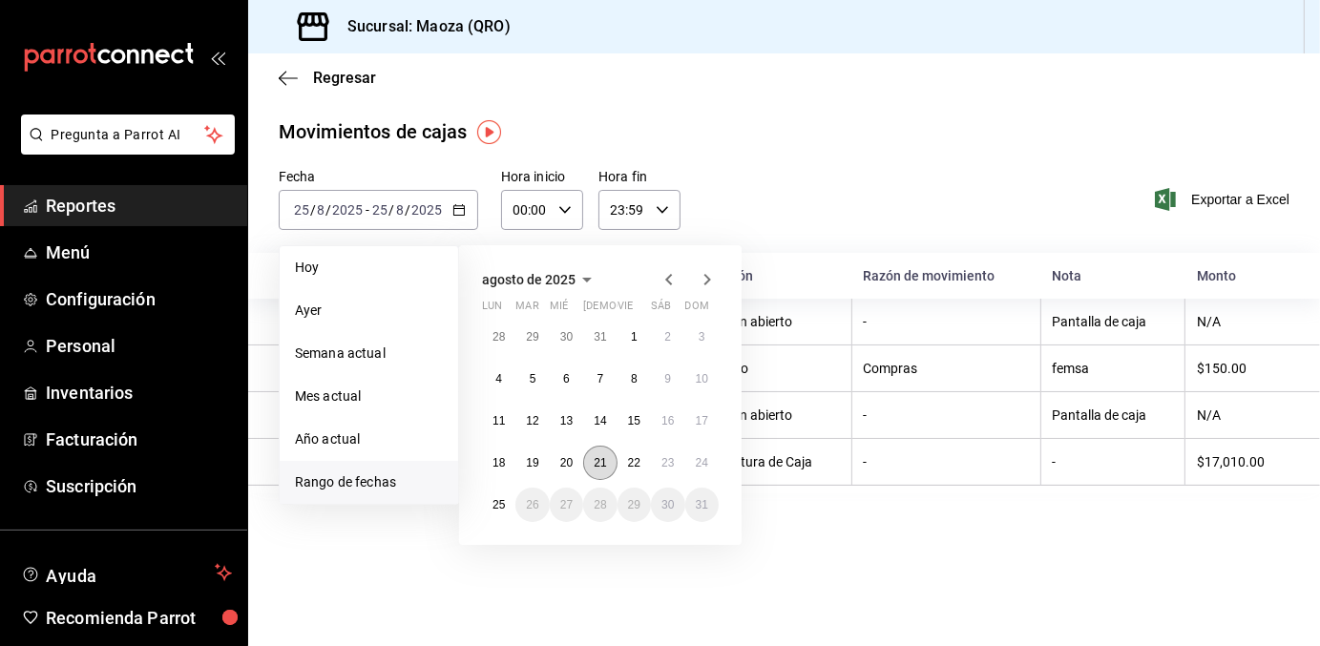
click at [596, 469] on button "21" at bounding box center [599, 463] width 33 height 34
click at [714, 472] on button "24" at bounding box center [701, 463] width 33 height 34
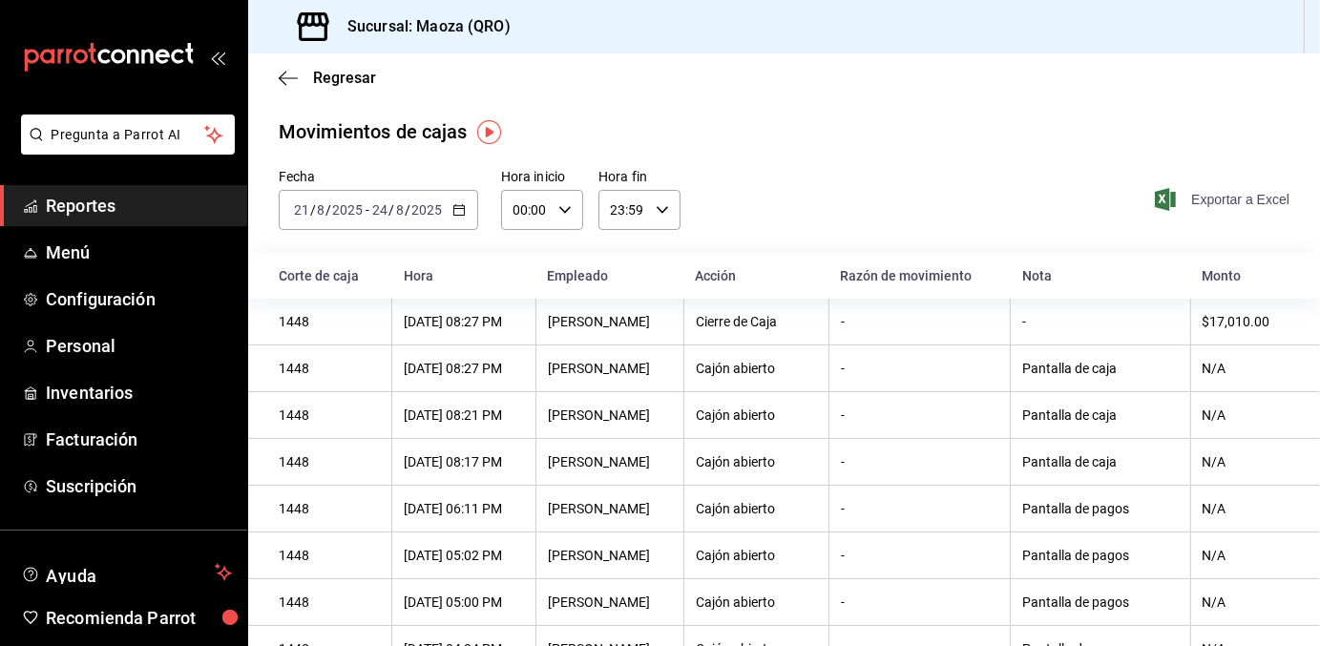
click at [1205, 199] on span "Exportar a Excel" at bounding box center [1224, 199] width 131 height 23
